Goal: Transaction & Acquisition: Obtain resource

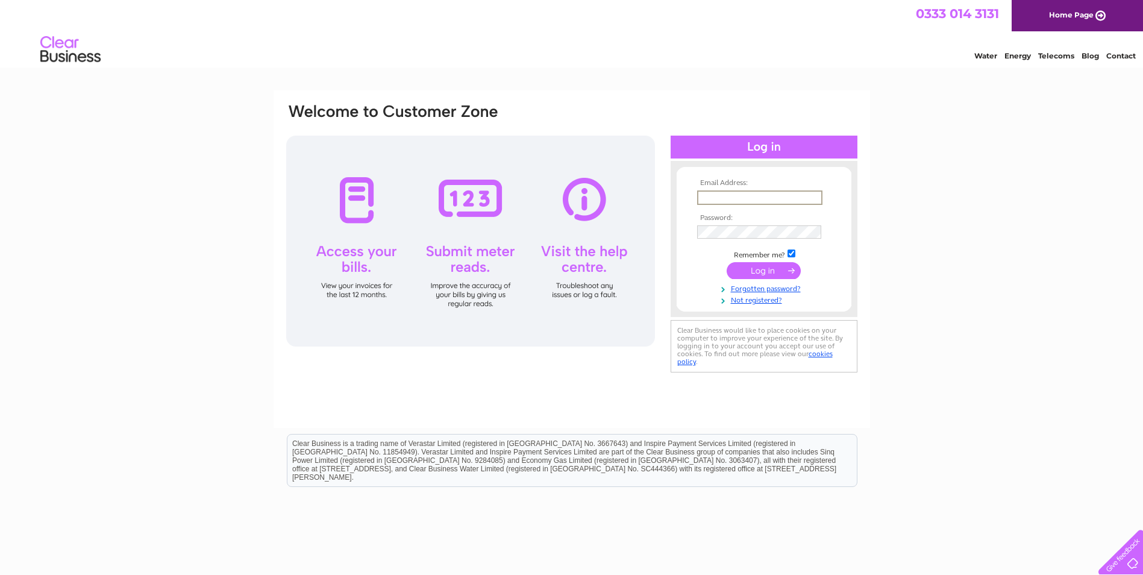
paste input "finance@clyderecruit.com"
type input "finance@clyderecruit.com"
click at [754, 270] on input "submit" at bounding box center [764, 270] width 74 height 17
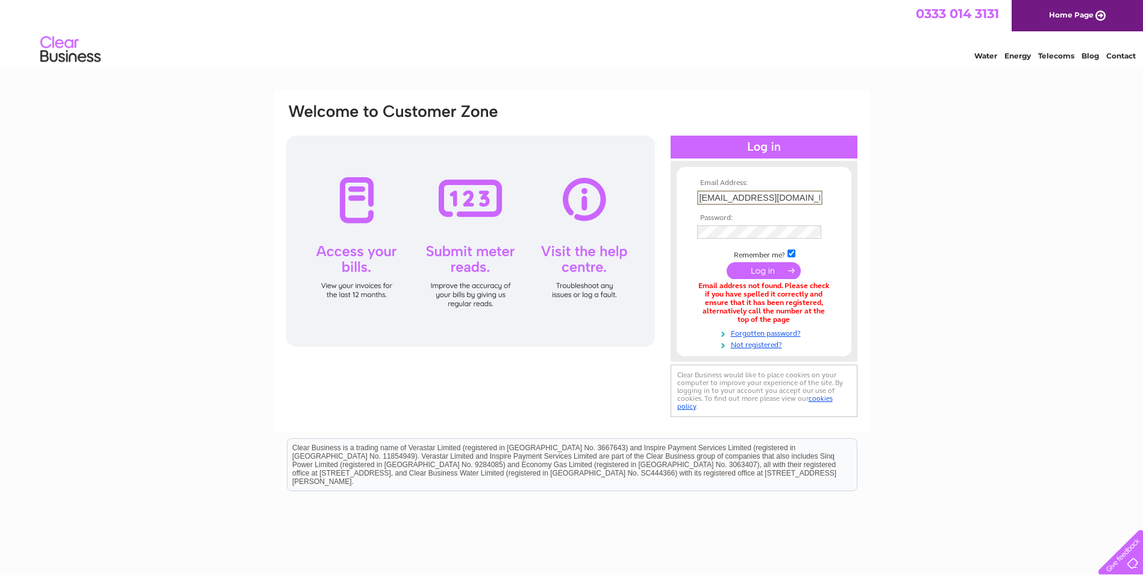
click at [736, 195] on input "finance@clyderecruit.com" at bounding box center [759, 197] width 125 height 14
type input "abrady@clyderecruit.com"
click at [740, 262] on input "submit" at bounding box center [764, 270] width 74 height 17
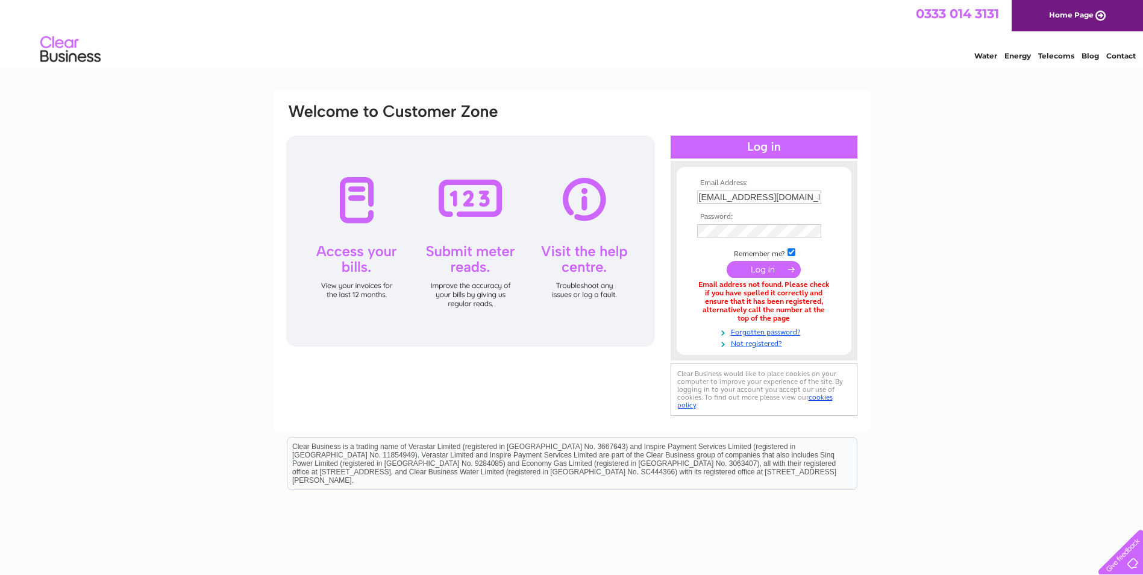
click at [722, 198] on input "abrady@clyderecruit.com" at bounding box center [759, 196] width 124 height 13
click at [722, 198] on input "abrady@clyderecruit.com" at bounding box center [759, 197] width 125 height 14
type input "abliortu@clyderecruit.com"
click at [743, 263] on input "submit" at bounding box center [764, 269] width 74 height 17
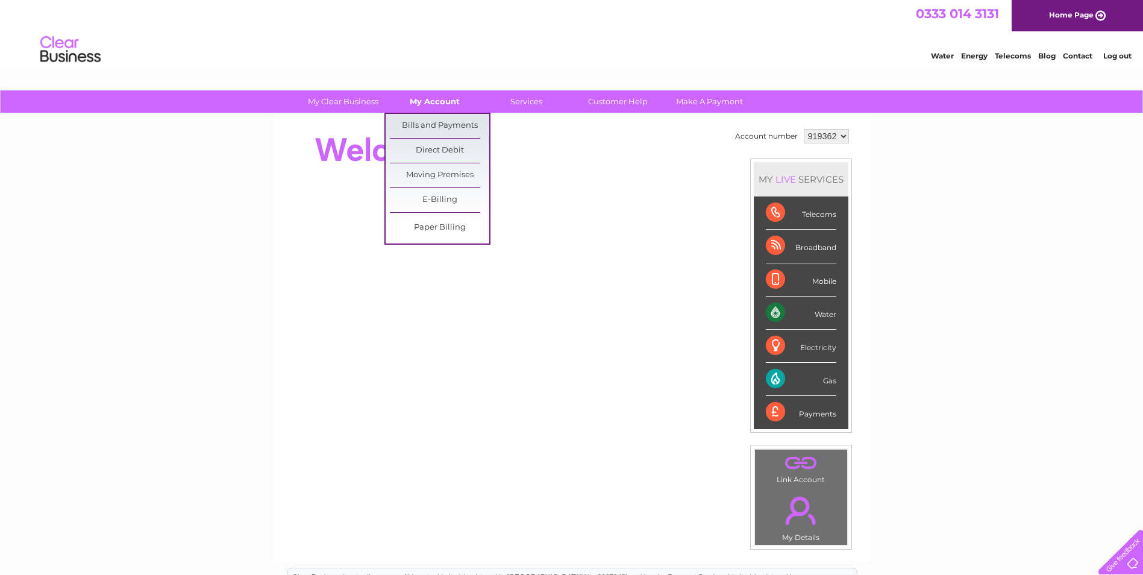
click at [430, 104] on link "My Account" at bounding box center [434, 101] width 99 height 22
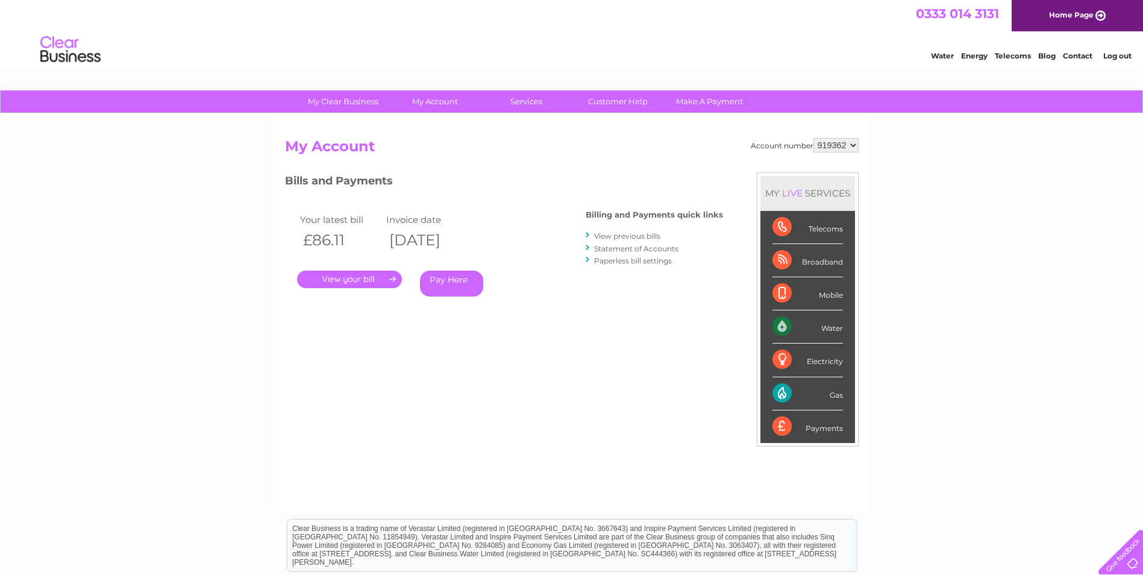
click at [430, 104] on link "My Account" at bounding box center [434, 101] width 99 height 22
click at [843, 145] on select "919362 919366 983299" at bounding box center [835, 145] width 45 height 14
select select "919366"
click at [813, 138] on select "919362 919366 983299" at bounding box center [835, 145] width 45 height 14
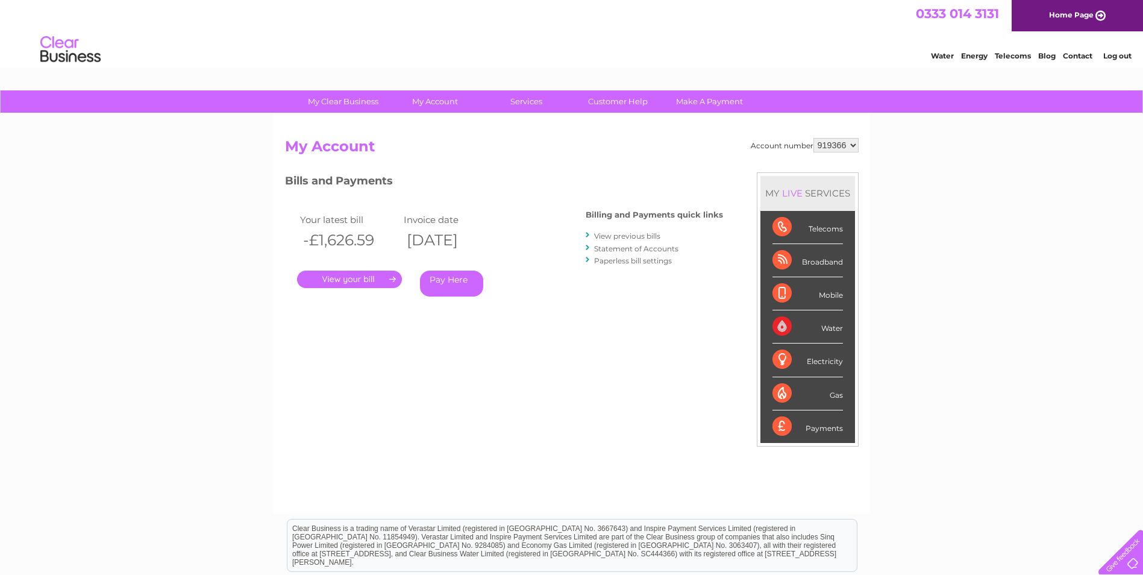
click at [846, 149] on select "919362 919366 983299" at bounding box center [835, 145] width 45 height 14
select select "983299"
click at [813, 138] on select "919362 919366 983299" at bounding box center [835, 145] width 45 height 14
click at [351, 279] on link "." at bounding box center [349, 278] width 105 height 17
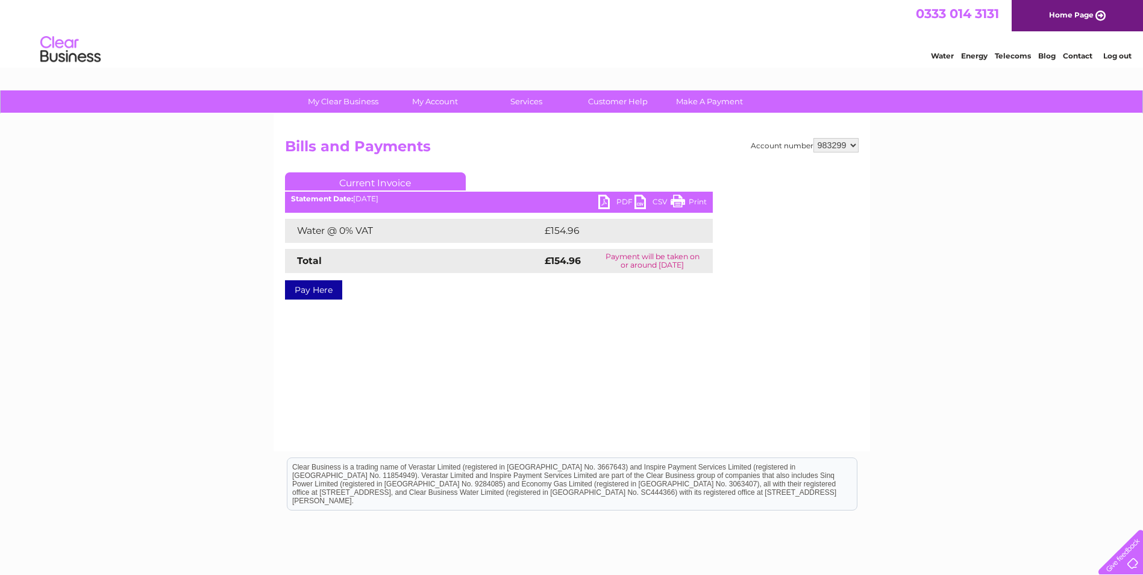
click at [604, 196] on link "PDF" at bounding box center [616, 203] width 36 height 17
click at [616, 49] on div "Water Energy Telecoms Blog Contact Log out" at bounding box center [571, 50] width 1143 height 39
click at [925, 202] on div "My Clear Business Login Details My Details My Preferences Link Account My Accou…" at bounding box center [571, 373] width 1143 height 567
click at [1127, 54] on link "Log out" at bounding box center [1117, 55] width 28 height 9
